Goal: Information Seeking & Learning: Understand process/instructions

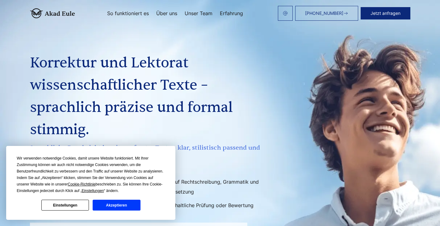
click at [118, 208] on button "Akzeptieren" at bounding box center [117, 205] width 48 height 11
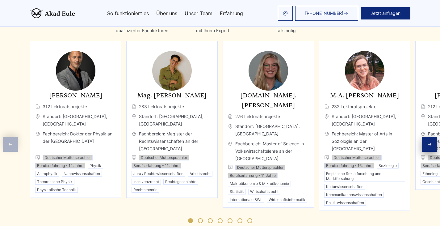
scroll to position [989, 0]
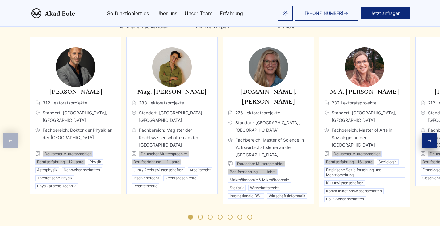
click at [425, 135] on div "Next slide" at bounding box center [429, 140] width 15 height 15
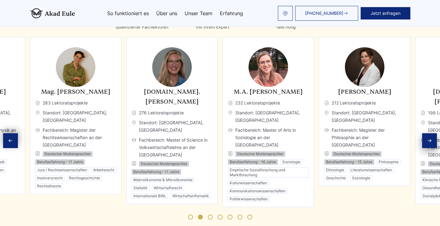
click at [425, 135] on div "Next slide" at bounding box center [429, 140] width 15 height 15
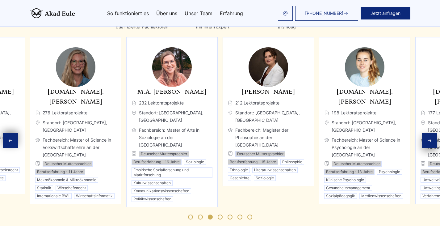
click at [425, 135] on div "Next slide" at bounding box center [429, 140] width 15 height 15
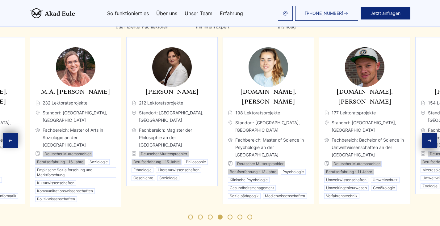
click at [425, 135] on div "Next slide" at bounding box center [429, 140] width 15 height 15
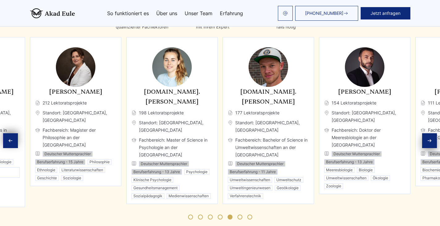
click at [425, 135] on div "Next slide" at bounding box center [429, 140] width 15 height 15
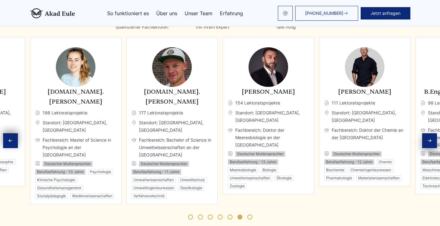
click at [425, 135] on div "Next slide" at bounding box center [429, 140] width 15 height 15
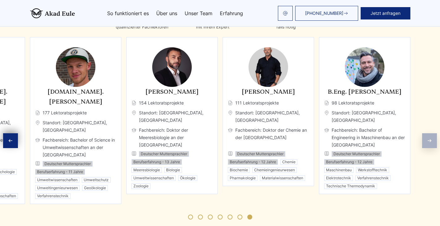
click at [425, 135] on div "Experten Qualifizierte Fachleute, sorgfältig ausgewählt Profilbasierte Zuweisun…" at bounding box center [220, 104] width 440 height 243
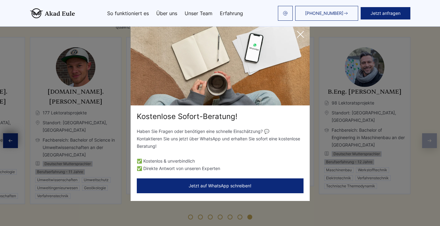
click at [306, 33] on icon at bounding box center [300, 34] width 12 height 12
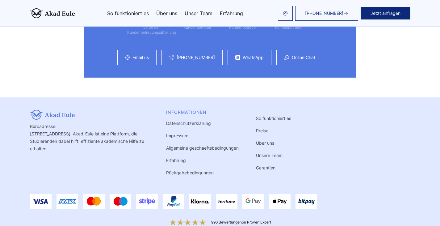
scroll to position [1726, 0]
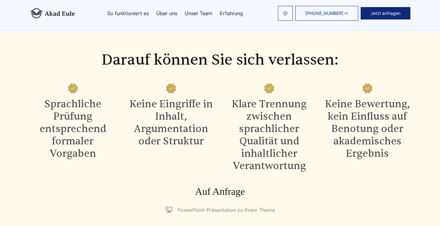
click at [112, 11] on link "So funktioniert es" at bounding box center [128, 13] width 42 height 5
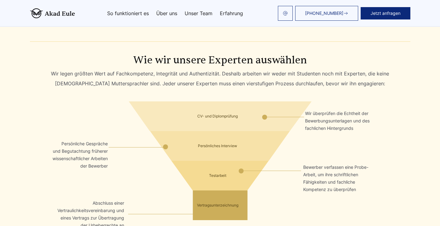
click at [133, 10] on div "[PHONE_NUMBER] Jetzt anfragen So funktioniert es Über uns Unser Team Erfahrung" at bounding box center [243, 13] width 336 height 15
click at [132, 11] on link "So funktioniert es" at bounding box center [128, 13] width 42 height 5
drag, startPoint x: 319, startPoint y: 61, endPoint x: 366, endPoint y: 66, distance: 46.9
click at [366, 69] on div "Wir legen größten Wert auf Fachkompetenz, Integrität und Authentizität. Deshalb…" at bounding box center [220, 79] width 381 height 20
drag, startPoint x: 263, startPoint y: 66, endPoint x: 285, endPoint y: 64, distance: 22.3
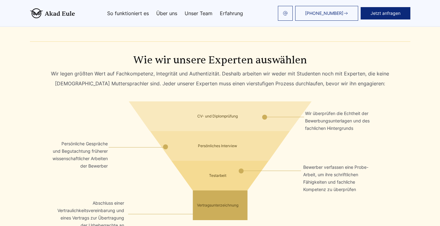
click at [264, 69] on div "Wir legen größten Wert auf Fachkompetenz, Integrität und Authentizität. Deshalb…" at bounding box center [220, 79] width 381 height 20
drag, startPoint x: 304, startPoint y: 64, endPoint x: 344, endPoint y: 64, distance: 40.2
click at [331, 69] on div "Wir legen größten Wert auf Fachkompetenz, Integrität und Authentizität. Deshalb…" at bounding box center [220, 79] width 381 height 20
click at [346, 69] on div "Wir legen größten Wert auf Fachkompetenz, Integrität und Authentizität. Deshalb…" at bounding box center [220, 79] width 381 height 20
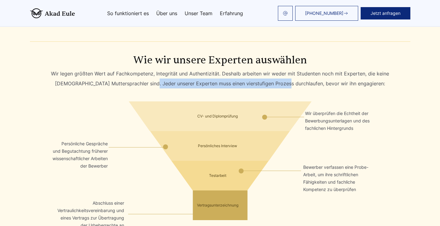
drag, startPoint x: 166, startPoint y: 78, endPoint x: 293, endPoint y: 78, distance: 127.0
click at [292, 77] on div "Wir legen größten Wert auf Fachkompetenz, Integrität und Authentizität. Deshalb…" at bounding box center [220, 79] width 381 height 20
click at [315, 78] on div "Wir legen größten Wert auf Fachkompetenz, Integrität und Authentizität. Deshalb…" at bounding box center [220, 79] width 381 height 20
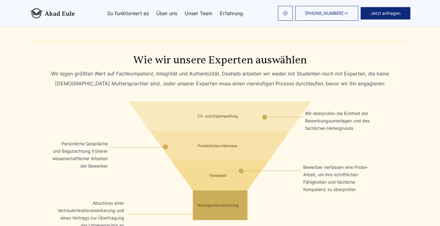
click at [255, 73] on div "Wir legen größten Wert auf Fachkompetenz, Integrität und Authentizität. Deshalb…" at bounding box center [220, 79] width 381 height 20
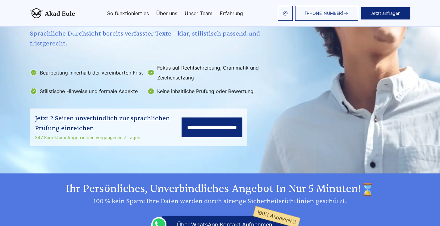
scroll to position [124, 0]
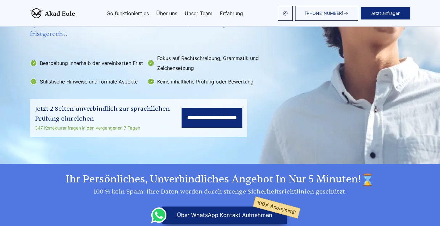
click at [182, 120] on input "**********" at bounding box center [212, 118] width 61 height 20
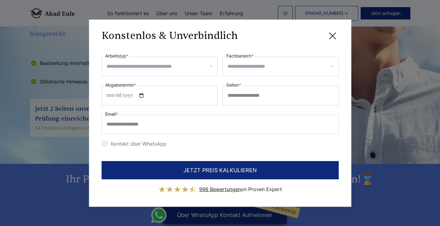
click at [331, 33] on icon at bounding box center [333, 36] width 12 height 12
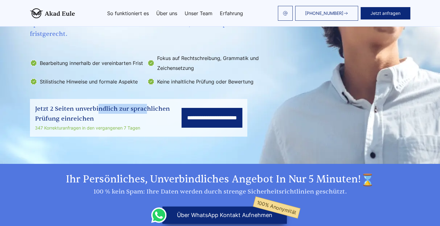
drag, startPoint x: 74, startPoint y: 112, endPoint x: 99, endPoint y: 112, distance: 24.1
click at [99, 112] on div "Jetzt 2 Seiten unverbindlich zur sprachlichen Prüfung einreichen" at bounding box center [108, 114] width 147 height 20
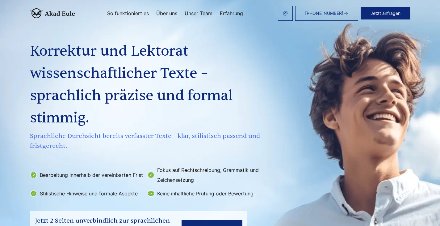
scroll to position [0, 0]
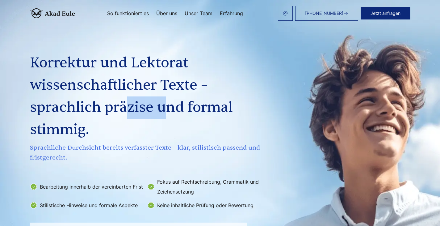
drag, startPoint x: 172, startPoint y: 113, endPoint x: 182, endPoint y: 114, distance: 10.0
click at [174, 113] on h1 "Korrektur und Lektorat wissenschaftlicher Texte – sprachlich präzise und formal…" at bounding box center [146, 96] width 232 height 89
click at [198, 116] on h1 "Korrektur und Lektorat wissenschaftlicher Texte – sprachlich präzise und formal…" at bounding box center [146, 96] width 232 height 89
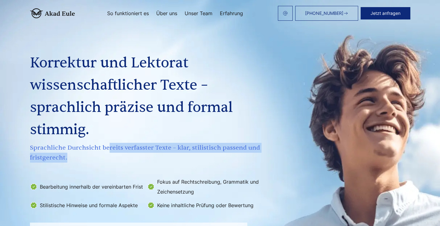
drag, startPoint x: 113, startPoint y: 150, endPoint x: 212, endPoint y: 153, distance: 99.2
click at [210, 153] on span "Sprachliche Durchsicht bereits verfasster Texte – klar, stilistisch passend und…" at bounding box center [146, 153] width 232 height 20
click at [216, 153] on span "Sprachliche Durchsicht bereits verfasster Texte – klar, stilistisch passend und…" at bounding box center [146, 153] width 232 height 20
drag, startPoint x: 98, startPoint y: 142, endPoint x: 241, endPoint y: 144, distance: 143.1
click at [237, 144] on span "Sprachliche Durchsicht bereits verfasster Texte – klar, stilistisch passend und…" at bounding box center [146, 153] width 232 height 20
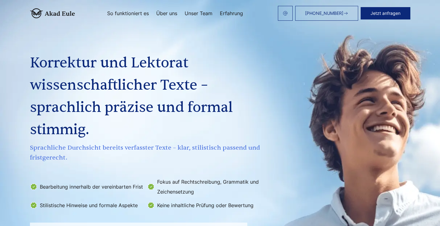
click at [243, 144] on span "Sprachliche Durchsicht bereits verfasster Texte – klar, stilistisch passend und…" at bounding box center [146, 153] width 232 height 20
click at [95, 148] on span "Sprachliche Durchsicht bereits verfasster Texte – klar, stilistisch passend und…" at bounding box center [146, 153] width 232 height 20
click at [180, 148] on span "Sprachliche Durchsicht bereits verfasster Texte – klar, stilistisch passend und…" at bounding box center [146, 153] width 232 height 20
click at [221, 148] on span "Sprachliche Durchsicht bereits verfasster Texte – klar, stilistisch passend und…" at bounding box center [146, 153] width 232 height 20
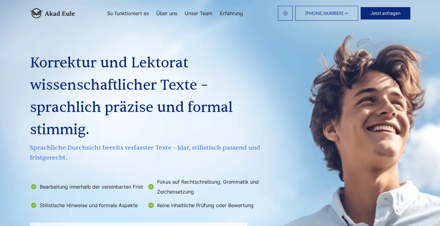
scroll to position [614, 0]
